Goal: Task Accomplishment & Management: Complete application form

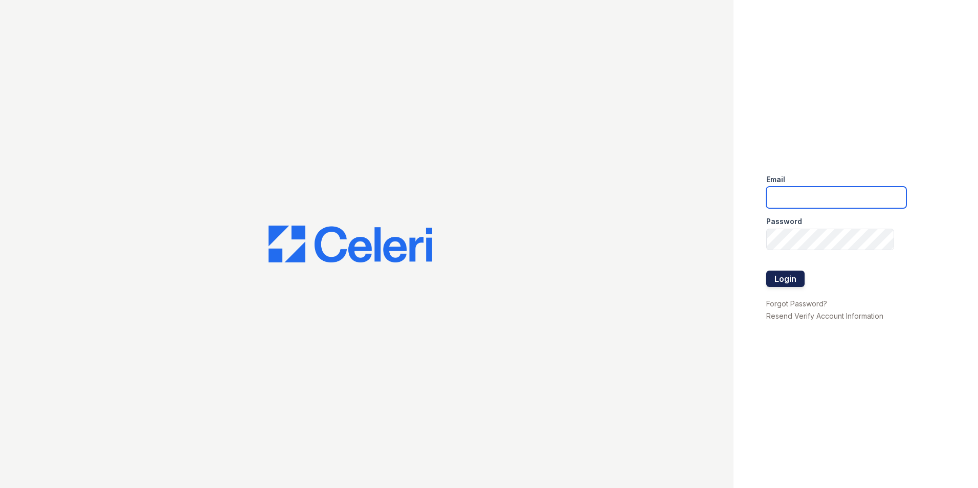
type input "[EMAIL_ADDRESS][DOMAIN_NAME]"
click at [786, 272] on button "Login" at bounding box center [785, 278] width 38 height 16
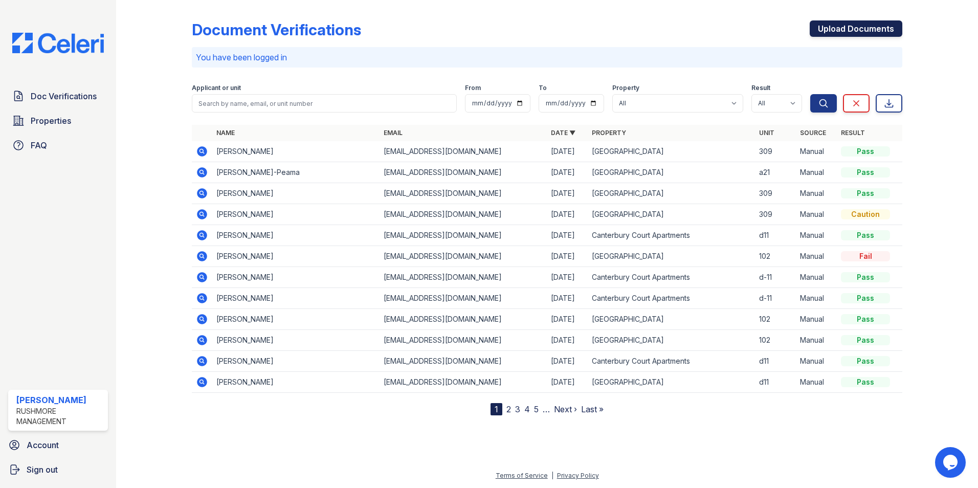
click at [871, 31] on link "Upload Documents" at bounding box center [855, 28] width 93 height 16
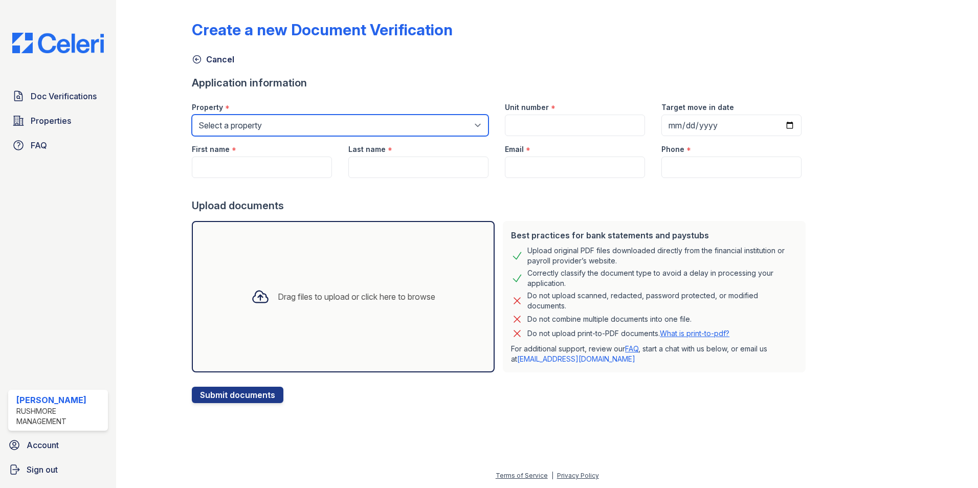
click at [295, 121] on select "Select a property Canterbury Court Apartments Creekview Terrace" at bounding box center [340, 125] width 297 height 21
select select "593"
click at [192, 115] on select "Select a property Canterbury Court Apartments Creekview Terrace" at bounding box center [340, 125] width 297 height 21
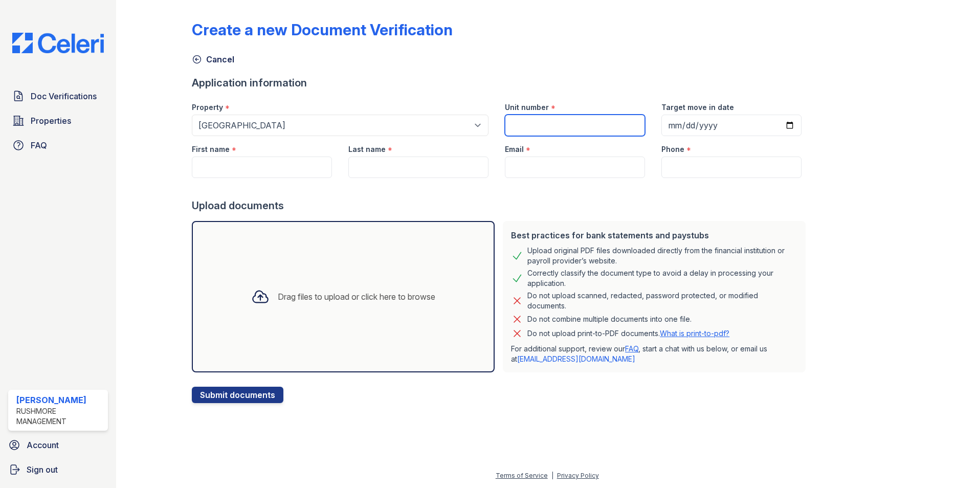
click at [563, 130] on input "Unit number" at bounding box center [575, 125] width 140 height 21
type input "413"
click at [775, 128] on input "Target move in date" at bounding box center [731, 125] width 140 height 21
type input "2025-09-04"
click at [250, 176] on input "First name" at bounding box center [262, 166] width 140 height 21
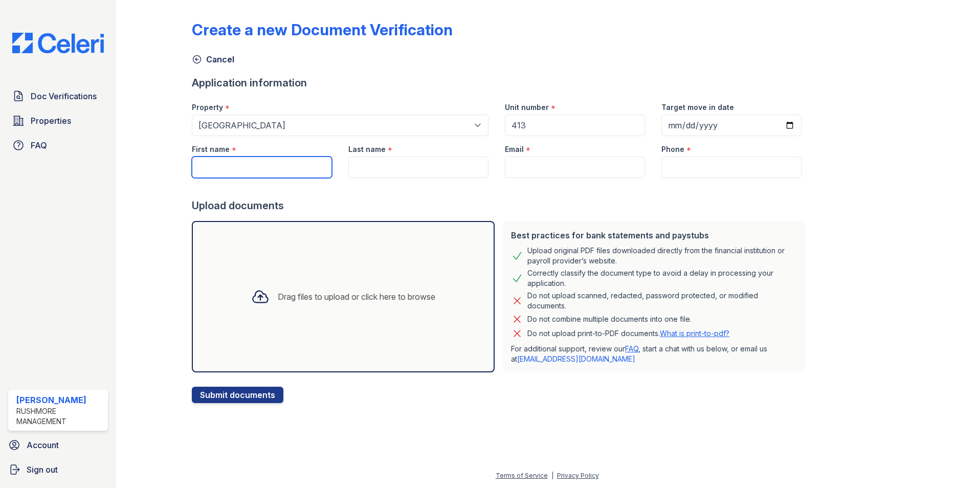
paste input "Courtney Fotiadis"
drag, startPoint x: 236, startPoint y: 167, endPoint x: 294, endPoint y: 169, distance: 57.8
click at [294, 169] on input "Courtney Fotiadis" at bounding box center [262, 166] width 140 height 21
type input "Courtney"
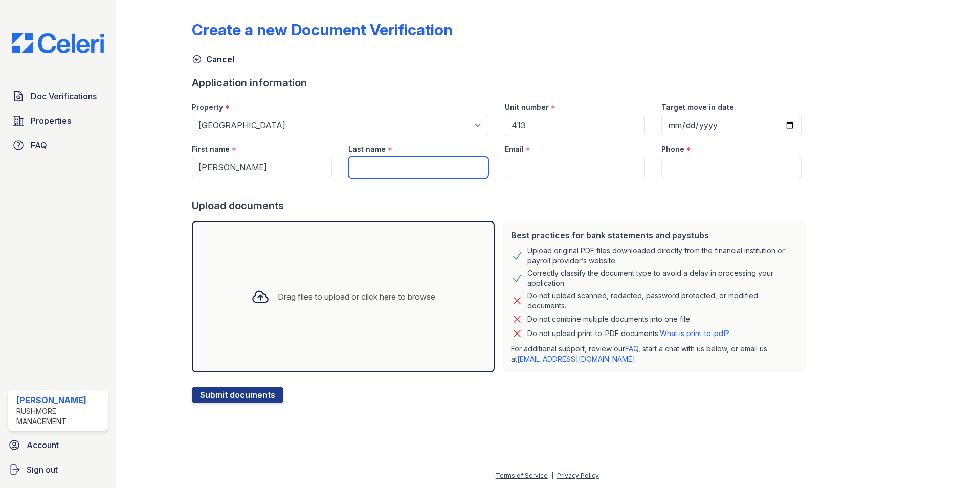
click at [370, 163] on input "Last name" at bounding box center [418, 166] width 140 height 21
paste input "Courtney Fotiadis"
drag, startPoint x: 387, startPoint y: 168, endPoint x: 306, endPoint y: 170, distance: 80.8
click at [308, 170] on div "First name * Courtney Last name * Courtney Fotiadis Email * Phone *" at bounding box center [497, 157] width 626 height 42
type input "Fotiadis"
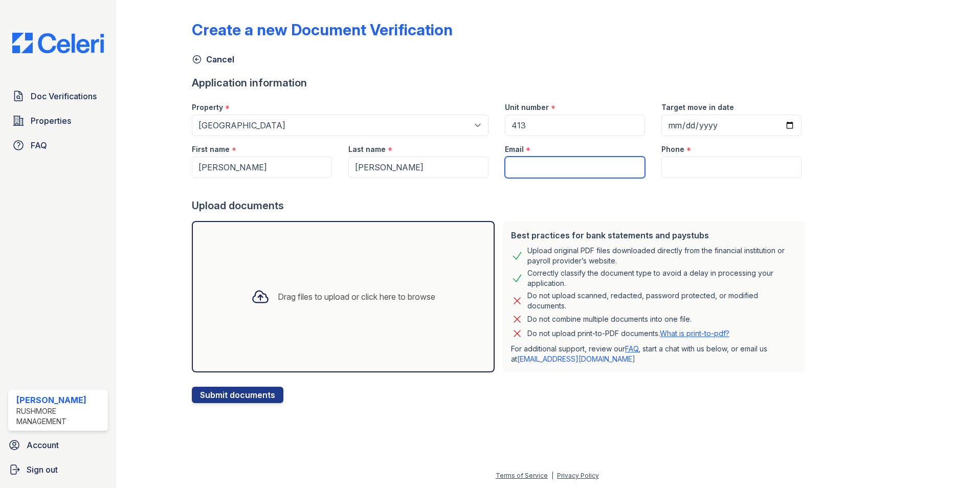
click at [542, 174] on input "Email" at bounding box center [575, 166] width 140 height 21
paste input "courtneyfotiadis@gmail.com"
type input "courtneyfotiadis@gmail.com"
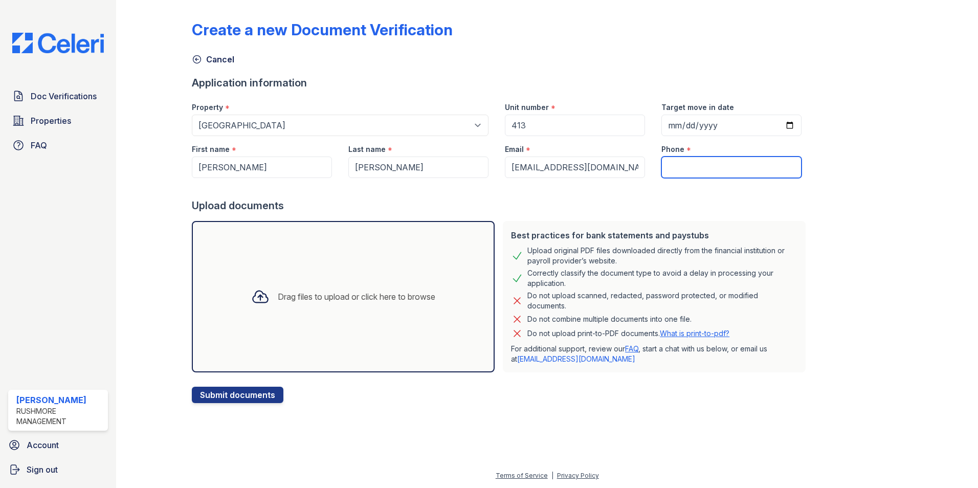
click at [694, 171] on input "Phone" at bounding box center [731, 166] width 140 height 21
click at [684, 170] on input "Phone" at bounding box center [731, 166] width 140 height 21
paste input "(215) 429-1134"
type input "(215) 429-1134"
click at [349, 272] on div "Drag files to upload or click here to browse" at bounding box center [343, 296] width 303 height 151
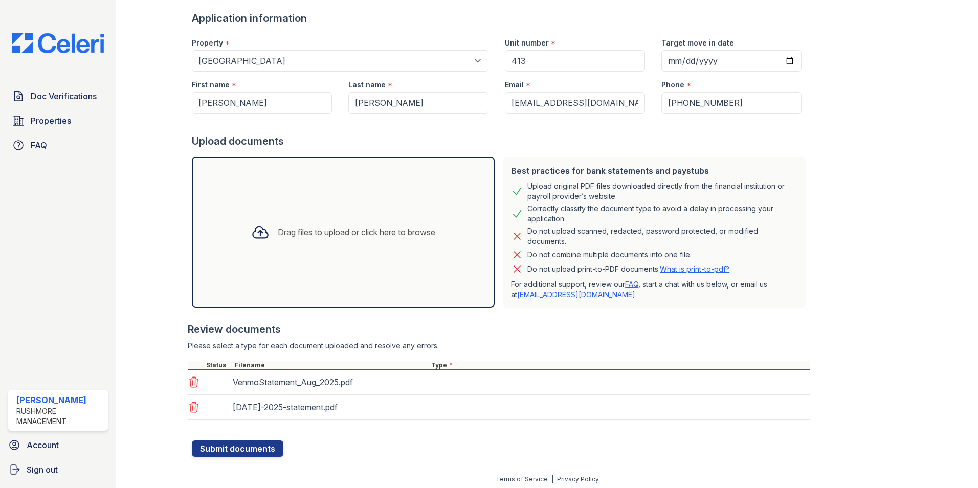
scroll to position [68, 0]
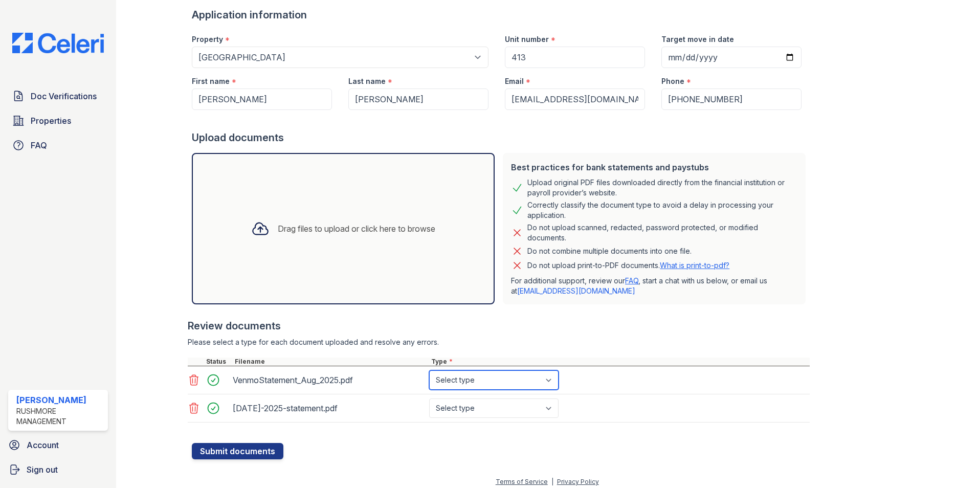
click at [447, 383] on select "Select type Paystub Bank Statement Offer Letter Tax Documents Benefit Award Let…" at bounding box center [493, 379] width 129 height 19
select select "bank_statement"
click at [429, 370] on select "Select type Paystub Bank Statement Offer Letter Tax Documents Benefit Award Let…" at bounding box center [493, 379] width 129 height 19
click at [467, 413] on select "Select type Paystub Bank Statement Offer Letter Tax Documents Benefit Award Let…" at bounding box center [493, 407] width 129 height 19
select select "bank_statement"
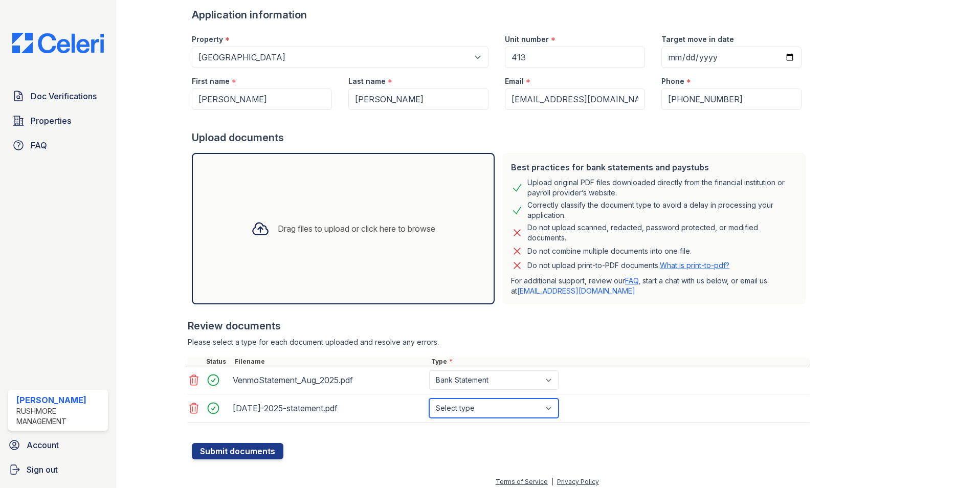
click at [429, 398] on select "Select type Paystub Bank Statement Offer Letter Tax Documents Benefit Award Let…" at bounding box center [493, 407] width 129 height 19
click at [267, 447] on button "Submit documents" at bounding box center [238, 451] width 92 height 16
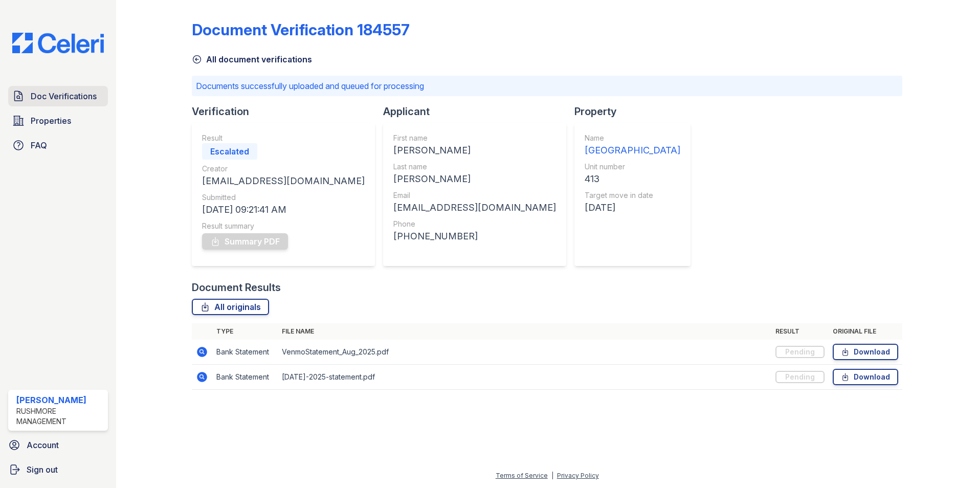
click at [58, 97] on span "Doc Verifications" at bounding box center [64, 96] width 66 height 12
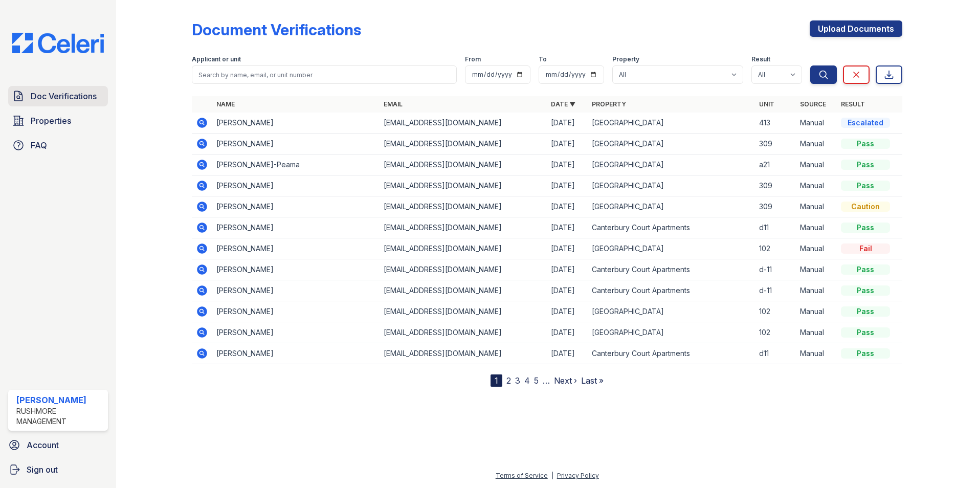
click at [71, 90] on span "Doc Verifications" at bounding box center [64, 96] width 66 height 12
click at [50, 97] on span "Doc Verifications" at bounding box center [64, 96] width 66 height 12
click at [71, 97] on span "Doc Verifications" at bounding box center [64, 96] width 66 height 12
click at [69, 98] on span "Doc Verifications" at bounding box center [64, 96] width 66 height 12
click at [63, 103] on link "Doc Verifications" at bounding box center [58, 96] width 100 height 20
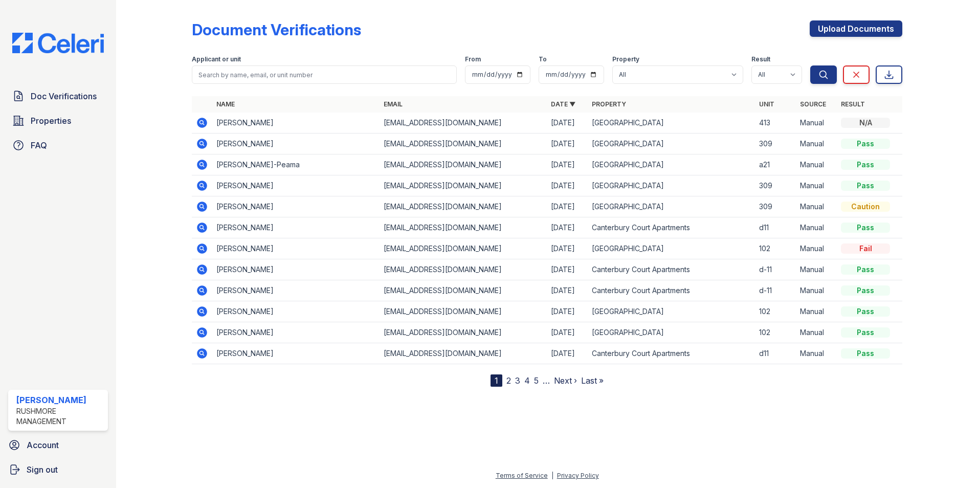
click at [63, 103] on link "Doc Verifications" at bounding box center [58, 96] width 100 height 20
